Goal: Task Accomplishment & Management: Use online tool/utility

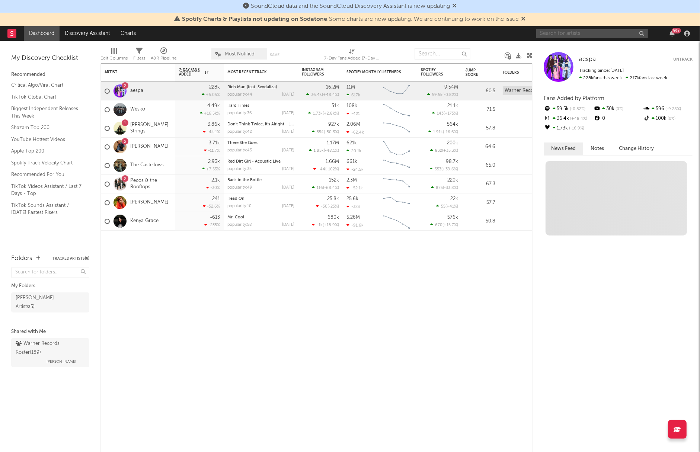
click at [587, 34] on input "text" at bounding box center [592, 33] width 112 height 9
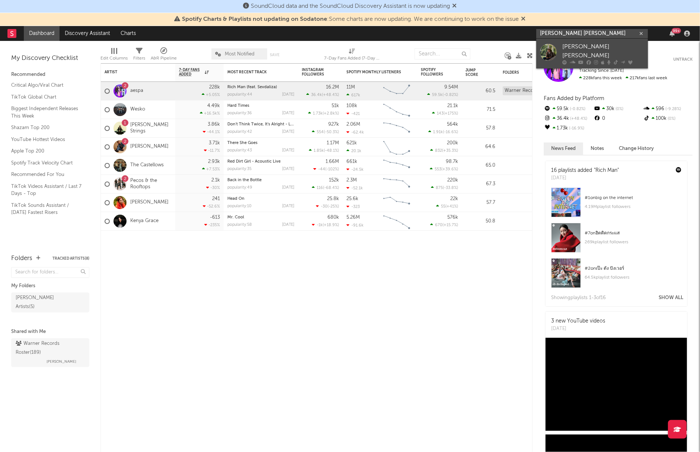
type input "[PERSON_NAME] [PERSON_NAME]"
click at [599, 49] on div "[PERSON_NAME] [PERSON_NAME]" at bounding box center [603, 51] width 82 height 18
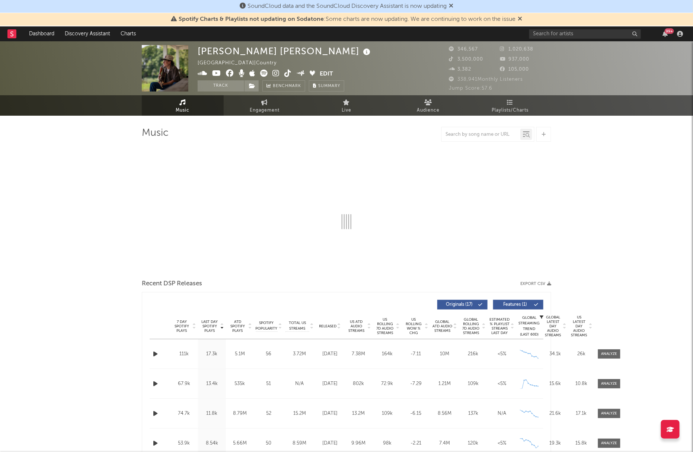
select select "6m"
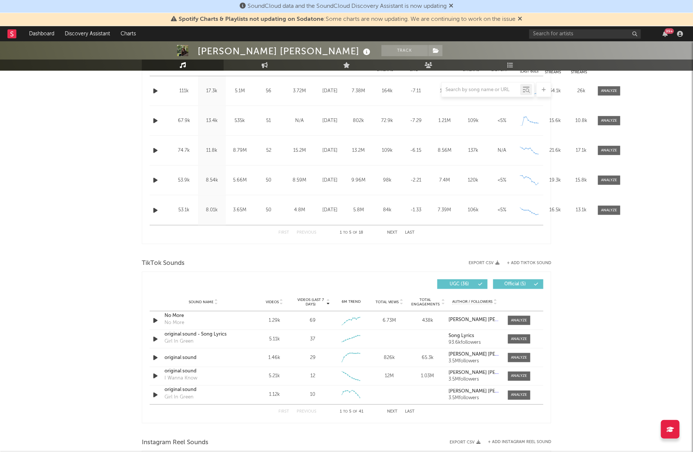
scroll to position [372, 0]
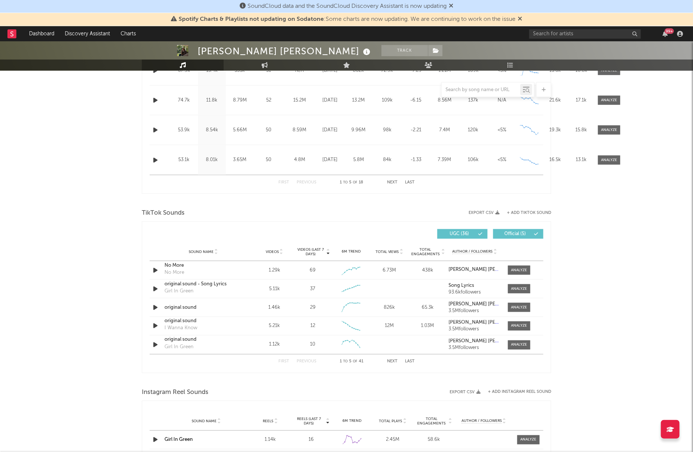
click at [402, 249] on icon at bounding box center [402, 250] width 4 height 3
click at [395, 361] on button "Next" at bounding box center [392, 362] width 10 height 4
click at [389, 360] on button "Next" at bounding box center [392, 362] width 10 height 4
click at [393, 361] on button "Next" at bounding box center [392, 362] width 10 height 4
click at [392, 361] on button "Next" at bounding box center [392, 362] width 10 height 4
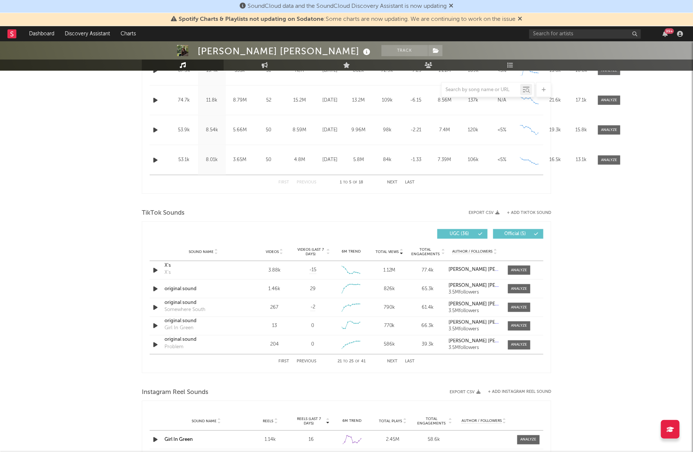
click at [389, 362] on button "Next" at bounding box center [392, 362] width 10 height 4
click at [394, 360] on button "Next" at bounding box center [392, 362] width 10 height 4
click at [395, 359] on div "First Previous 31 to 35 of 41 Next Last" at bounding box center [346, 362] width 136 height 15
click at [391, 360] on button "Next" at bounding box center [392, 362] width 10 height 4
click at [393, 364] on button "Next" at bounding box center [392, 362] width 10 height 4
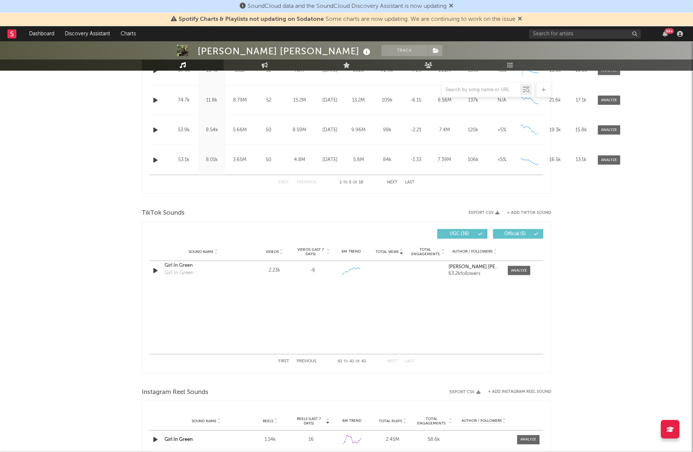
click at [285, 363] on button "First" at bounding box center [283, 362] width 11 height 4
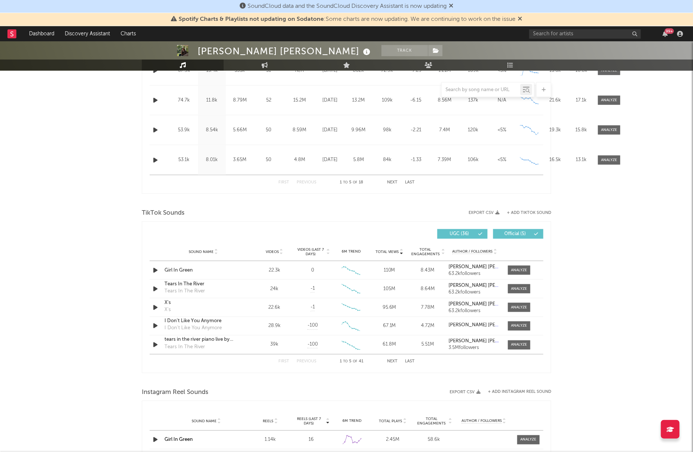
click at [86, 192] on div "[PERSON_NAME] [PERSON_NAME] Track [GEOGRAPHIC_DATA] | Country Edit Track Benchm…" at bounding box center [346, 231] width 693 height 1124
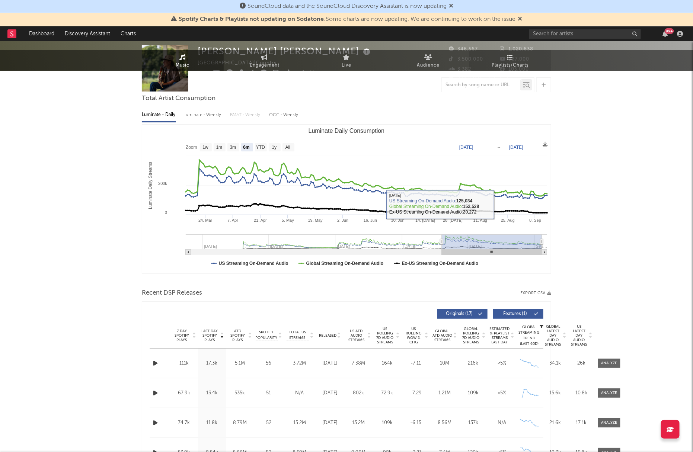
scroll to position [0, 0]
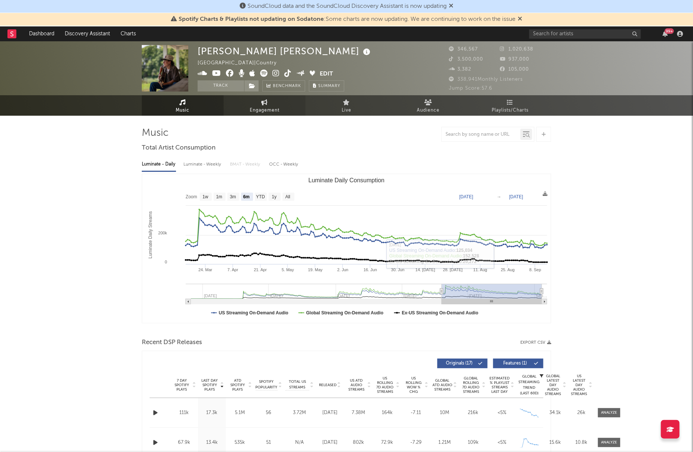
click at [257, 109] on span "Engagement" at bounding box center [265, 110] width 30 height 9
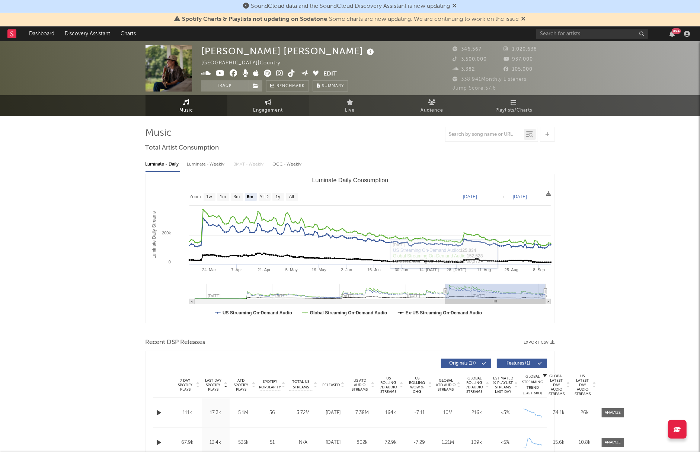
select select "1w"
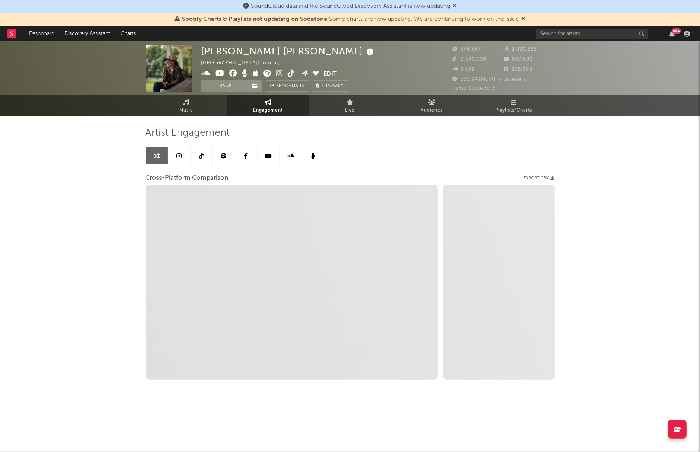
select select "1m"
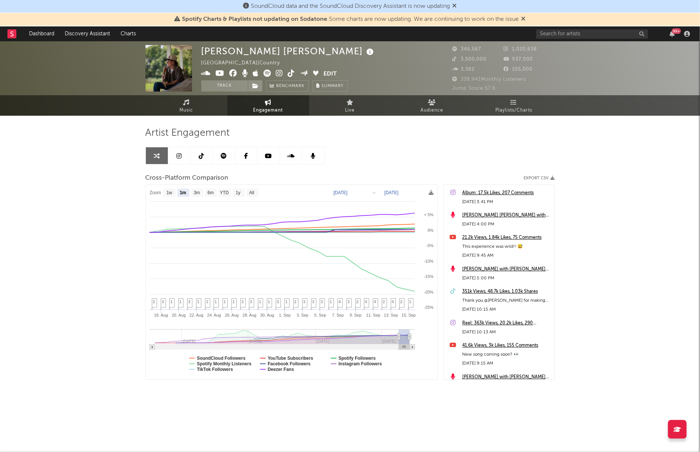
click at [73, 153] on div "[PERSON_NAME] [PERSON_NAME] [GEOGRAPHIC_DATA] | Country Edit Track Benchmark Su…" at bounding box center [350, 236] width 700 height 391
click at [192, 109] on span "Music" at bounding box center [186, 110] width 14 height 9
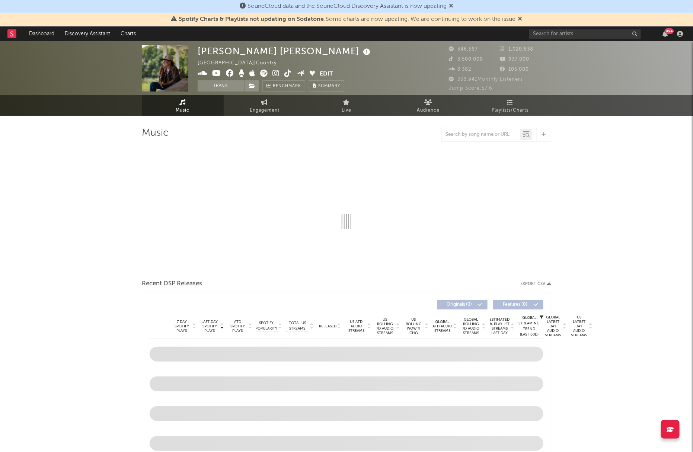
select select "6m"
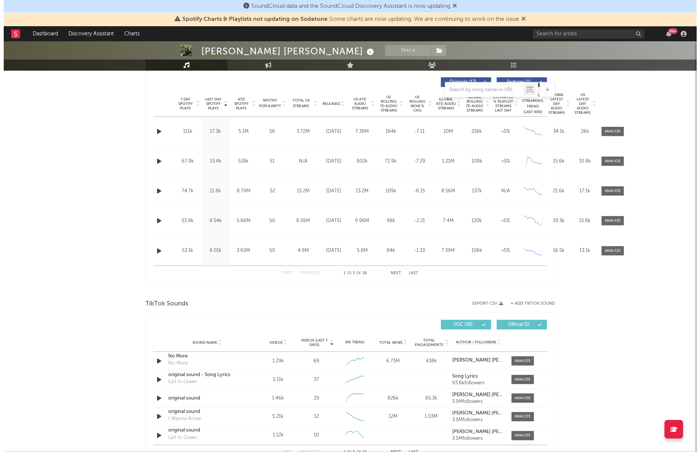
scroll to position [326, 0]
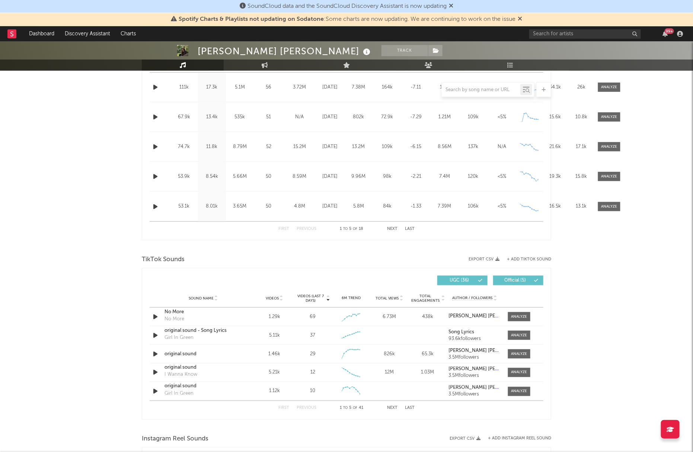
click at [534, 260] on button "+ Add TikTok Sound" at bounding box center [529, 259] width 44 height 4
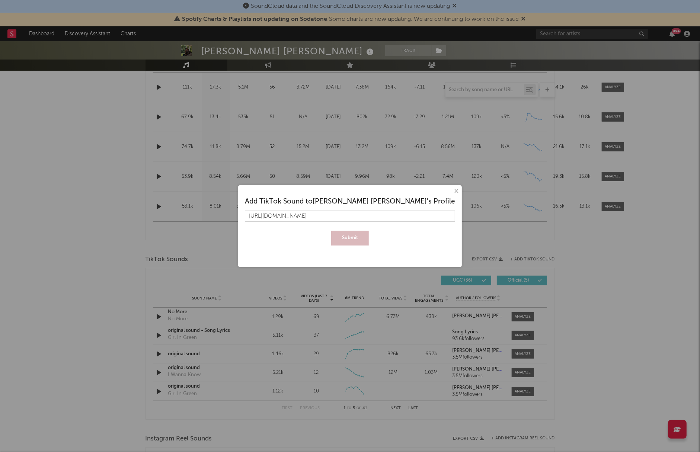
scroll to position [0, 114]
type input "[URL][DOMAIN_NAME]"
click at [352, 240] on button "Submit" at bounding box center [350, 238] width 38 height 15
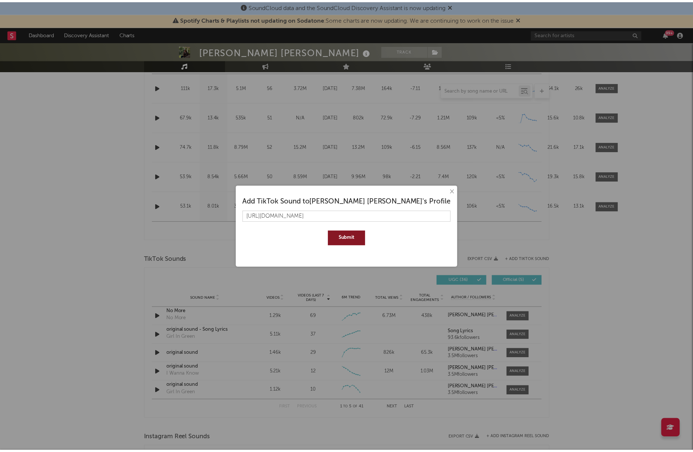
scroll to position [0, 0]
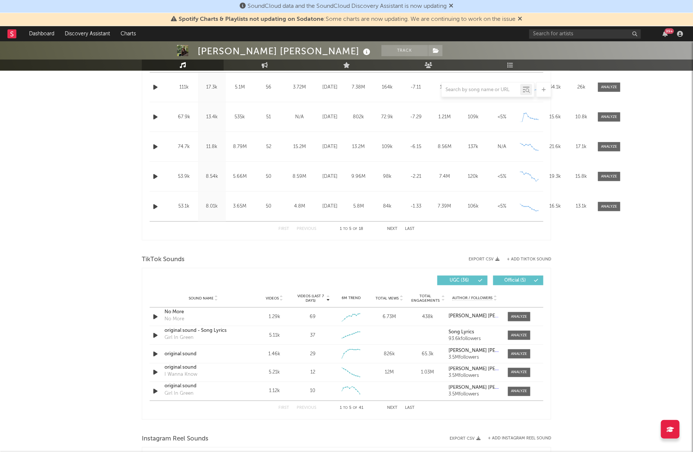
click at [100, 235] on div "[PERSON_NAME] [PERSON_NAME] Track [GEOGRAPHIC_DATA] | Country Edit Track Benchm…" at bounding box center [346, 278] width 693 height 1124
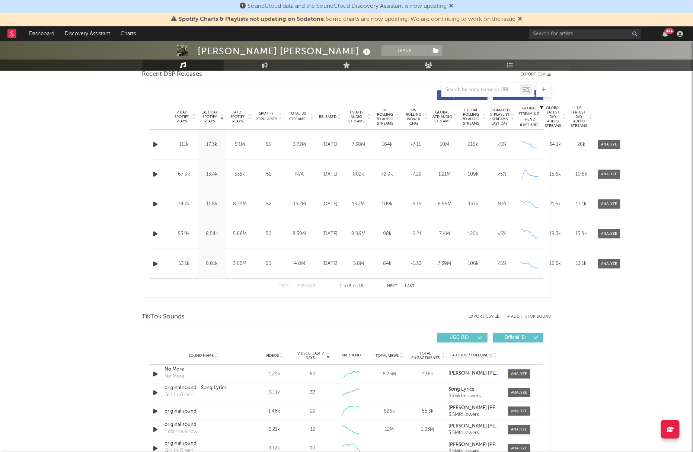
scroll to position [233, 0]
